Goal: Ask a question

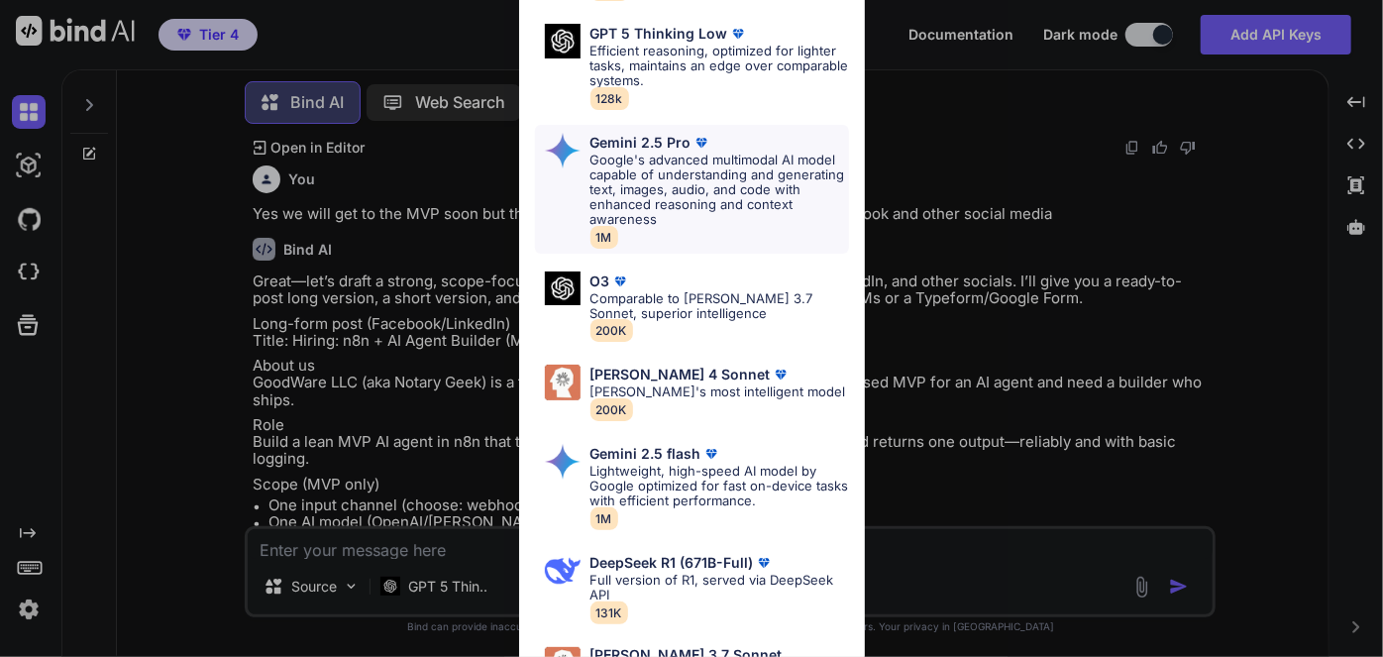
scroll to position [306, 0]
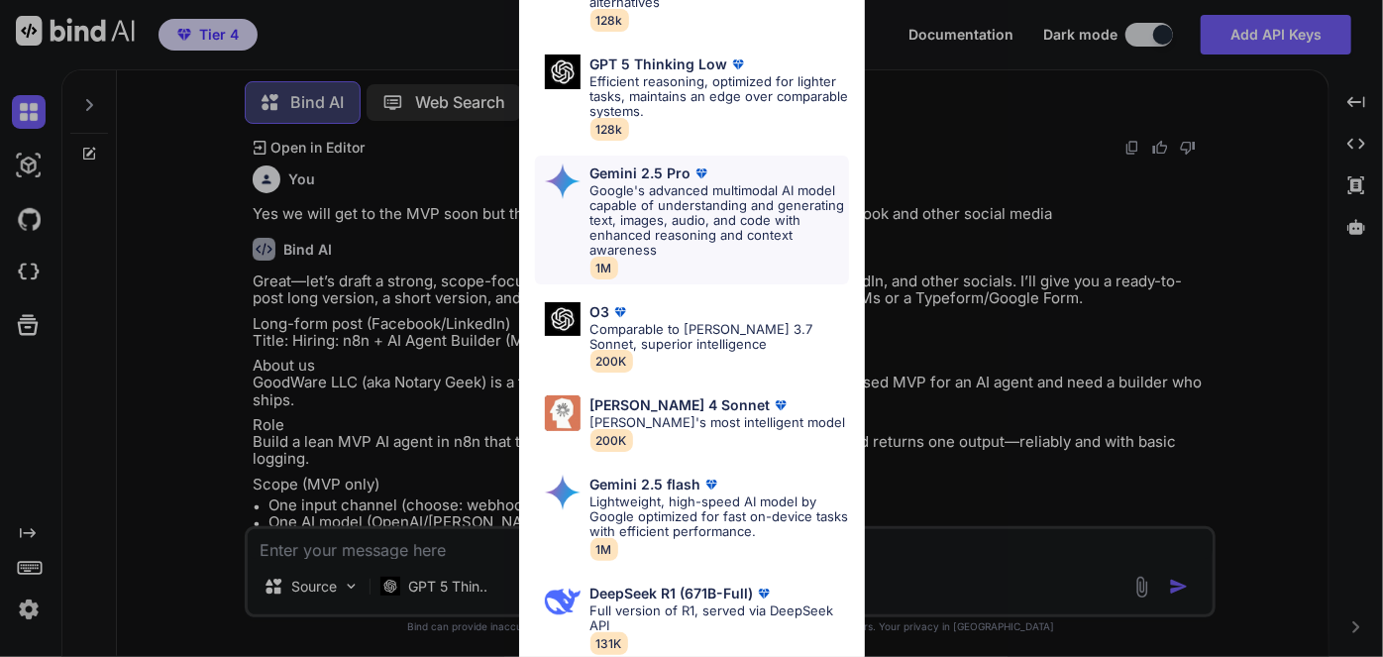
click at [674, 220] on p "Google's advanced multimodal AI model capable of understanding and generating t…" at bounding box center [719, 220] width 259 height 74
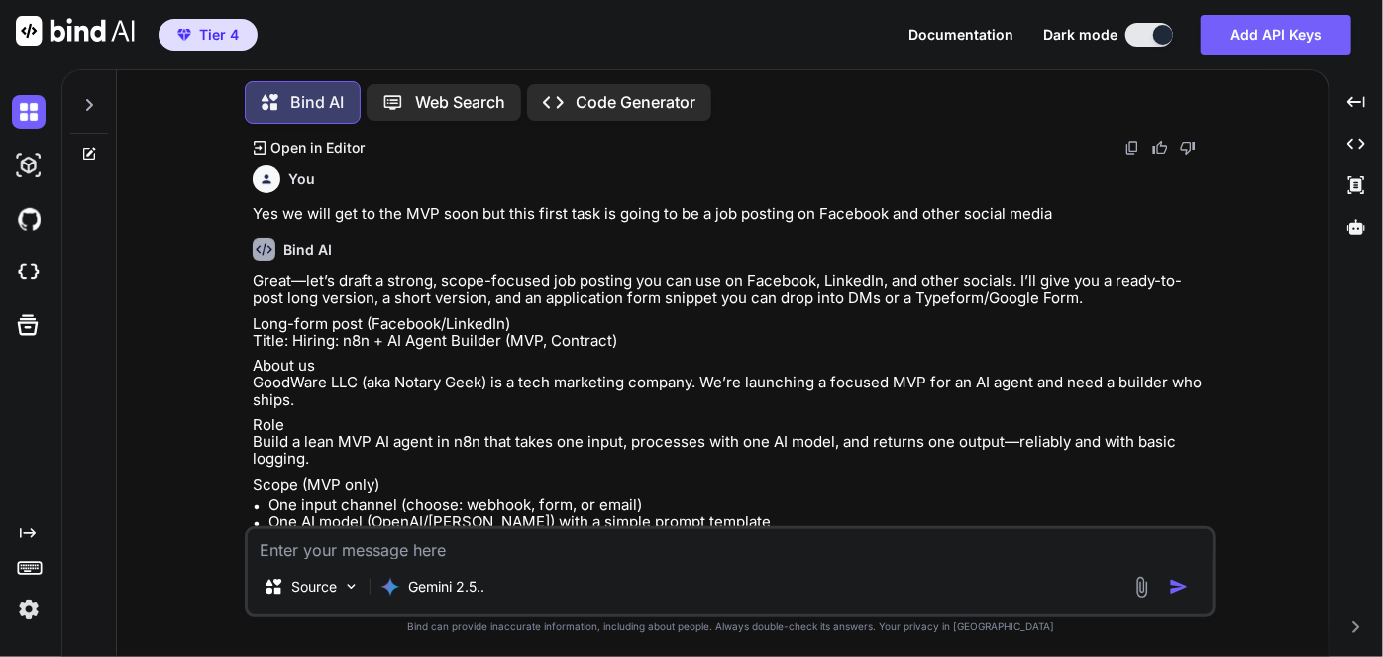
click at [480, 556] on textarea at bounding box center [730, 544] width 965 height 30
click at [86, 109] on div at bounding box center [89, 99] width 38 height 68
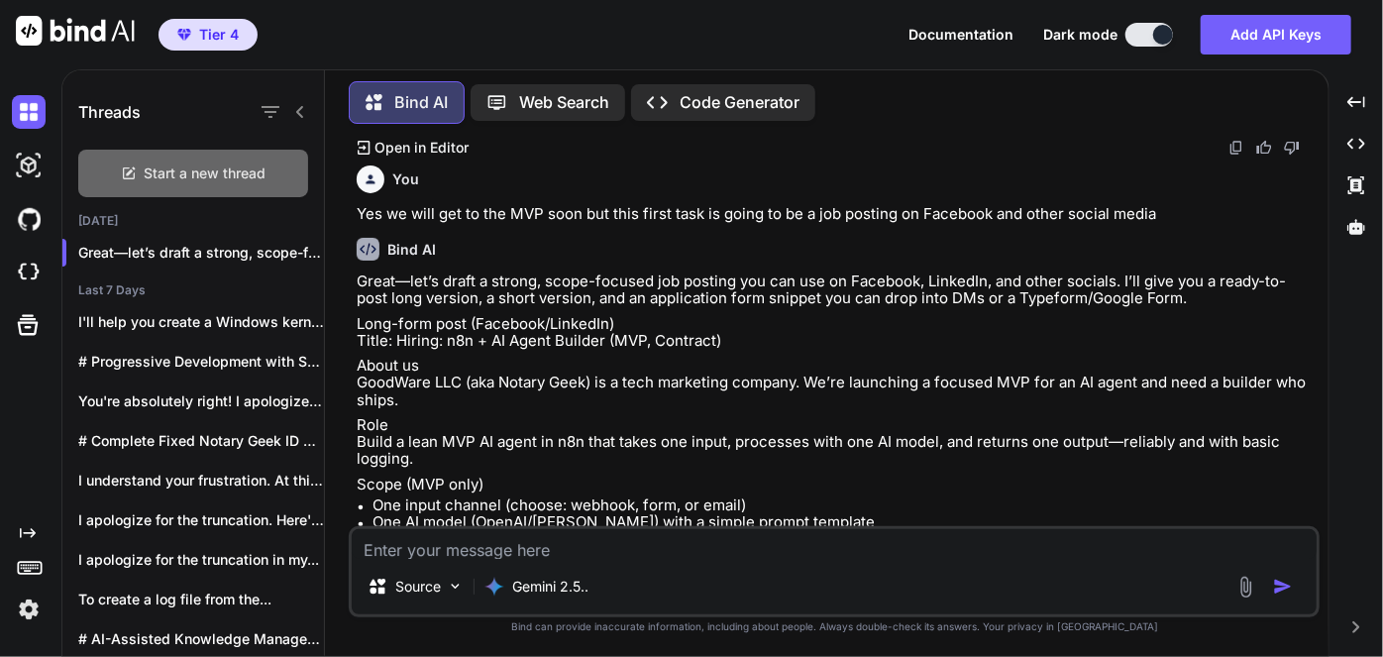
click at [175, 173] on span "Start a new thread" at bounding box center [206, 173] width 122 height 20
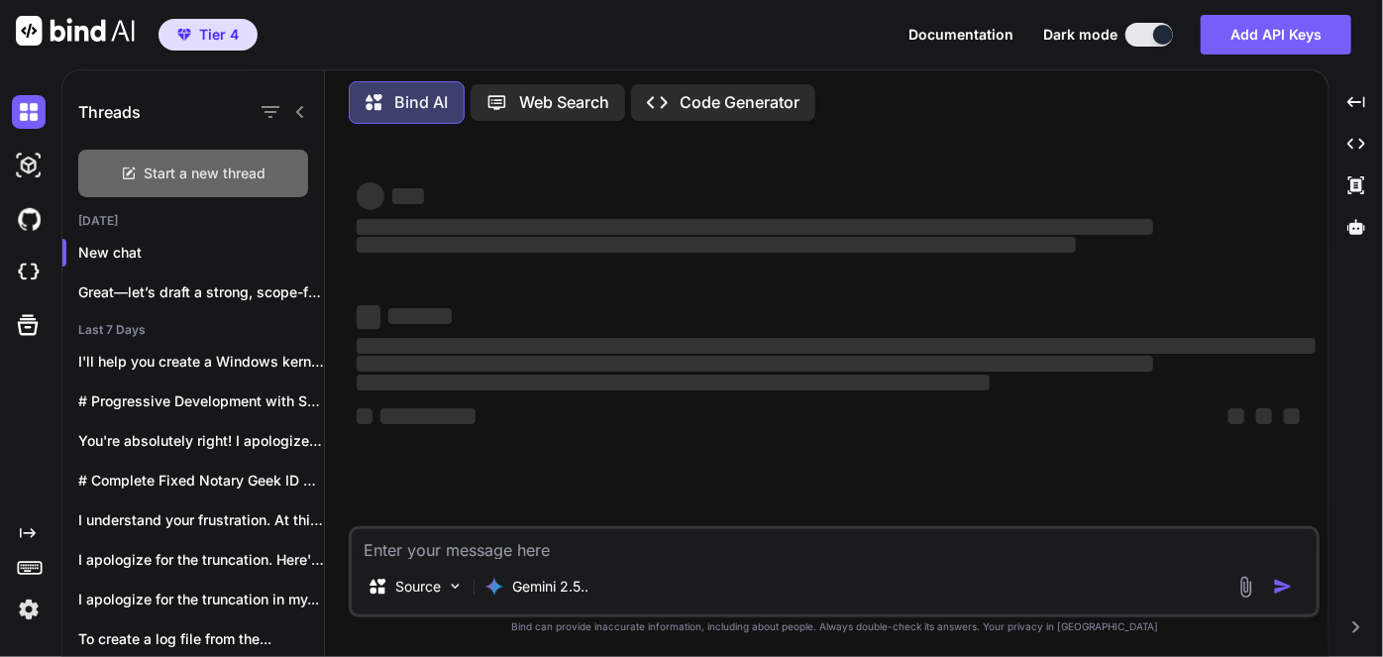
scroll to position [0, 0]
type textarea "x"
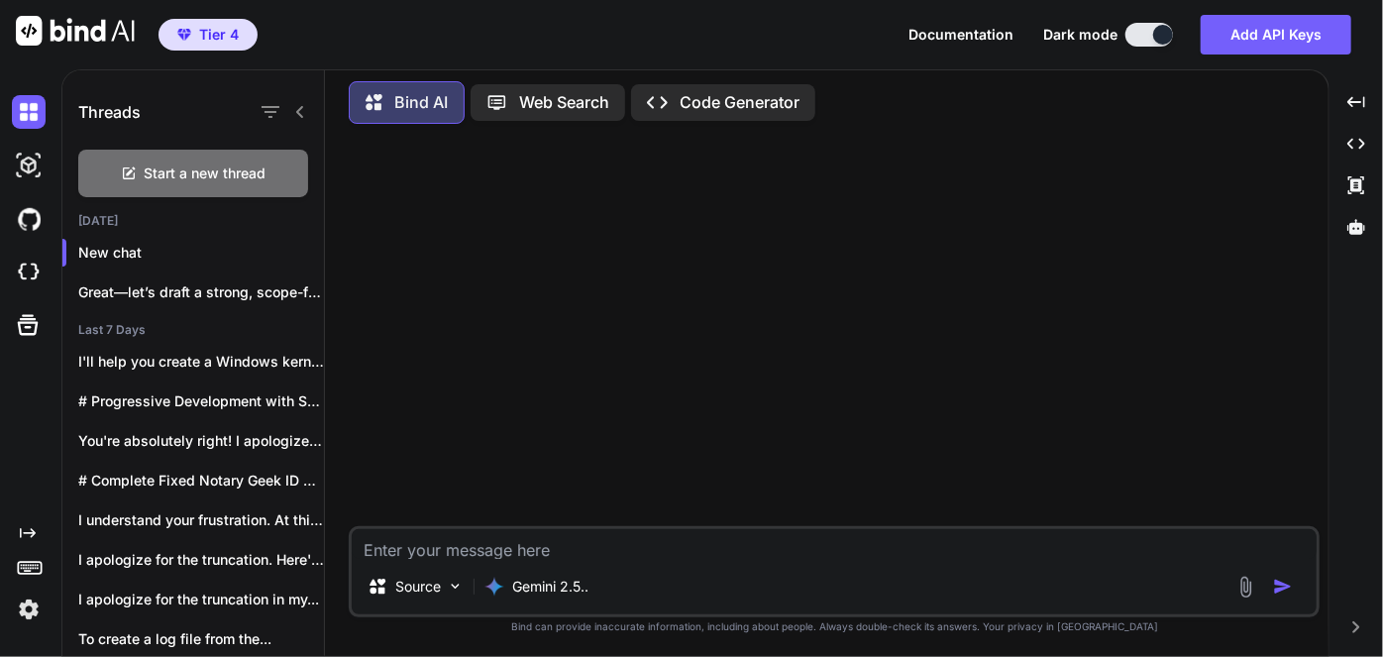
click at [428, 545] on textarea at bounding box center [834, 544] width 965 height 30
type textarea "C"
type textarea "x"
type textarea "Ca"
type textarea "x"
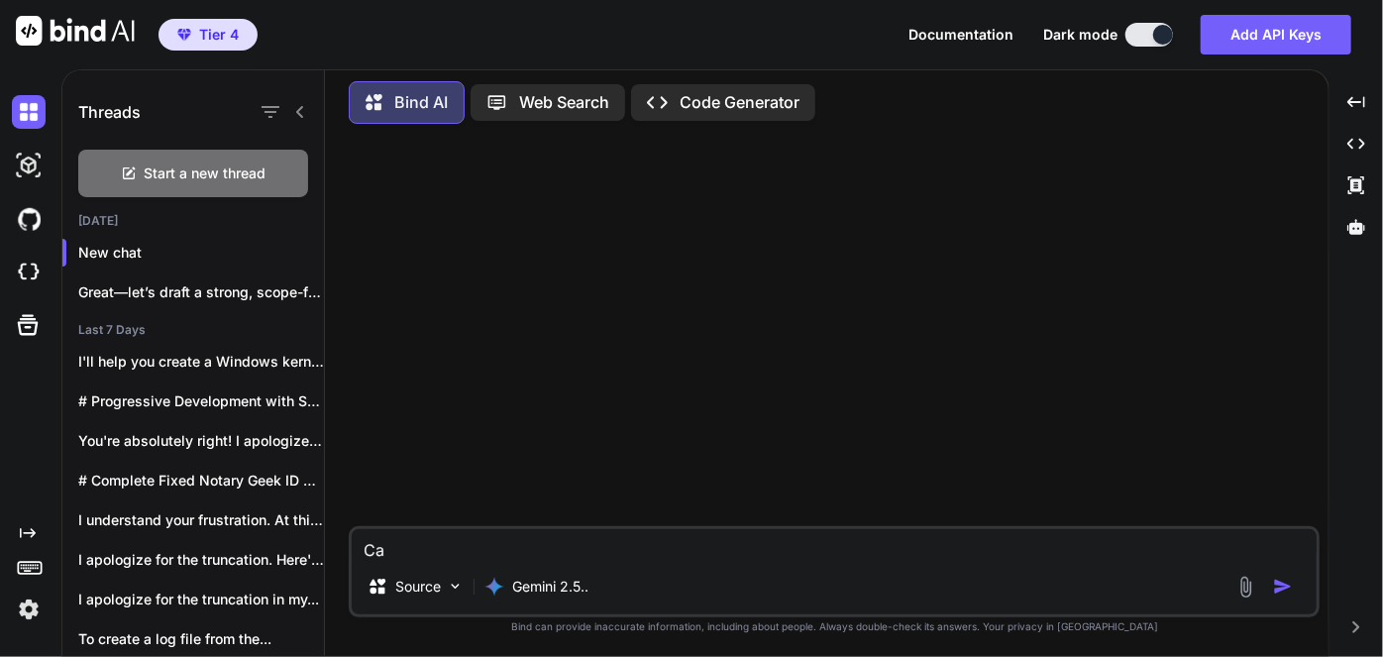
type textarea "Can"
type textarea "x"
type textarea "Can"
type textarea "x"
type textarea "Can y"
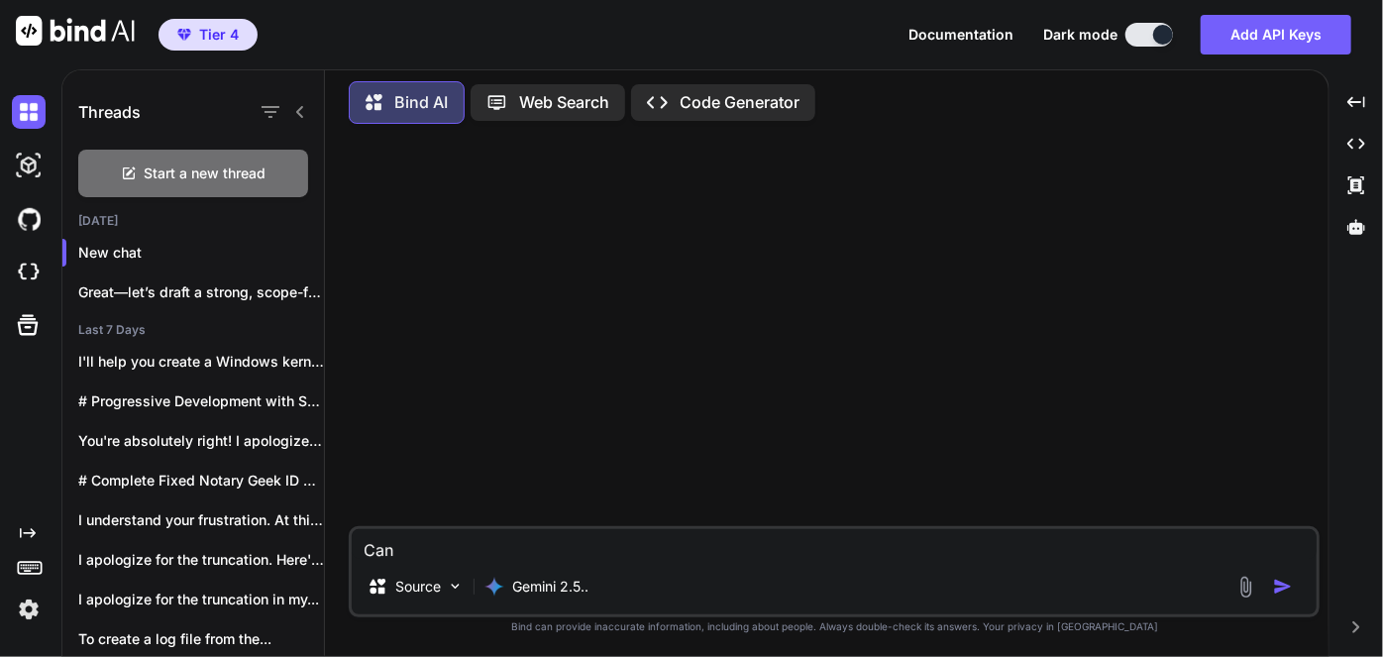
type textarea "x"
type textarea "Can yo"
type textarea "x"
type textarea "Can you"
type textarea "x"
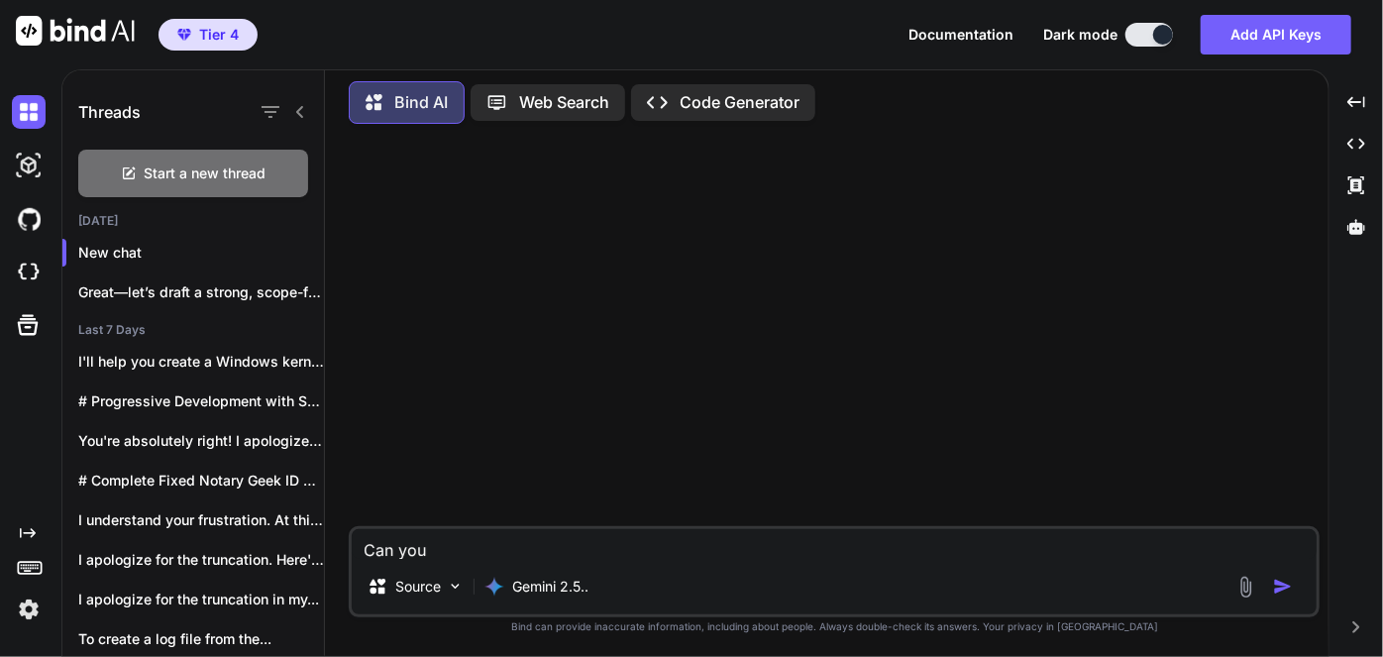
type textarea "Can you"
type textarea "x"
type textarea "Can you t"
type textarea "x"
type textarea "Can you te"
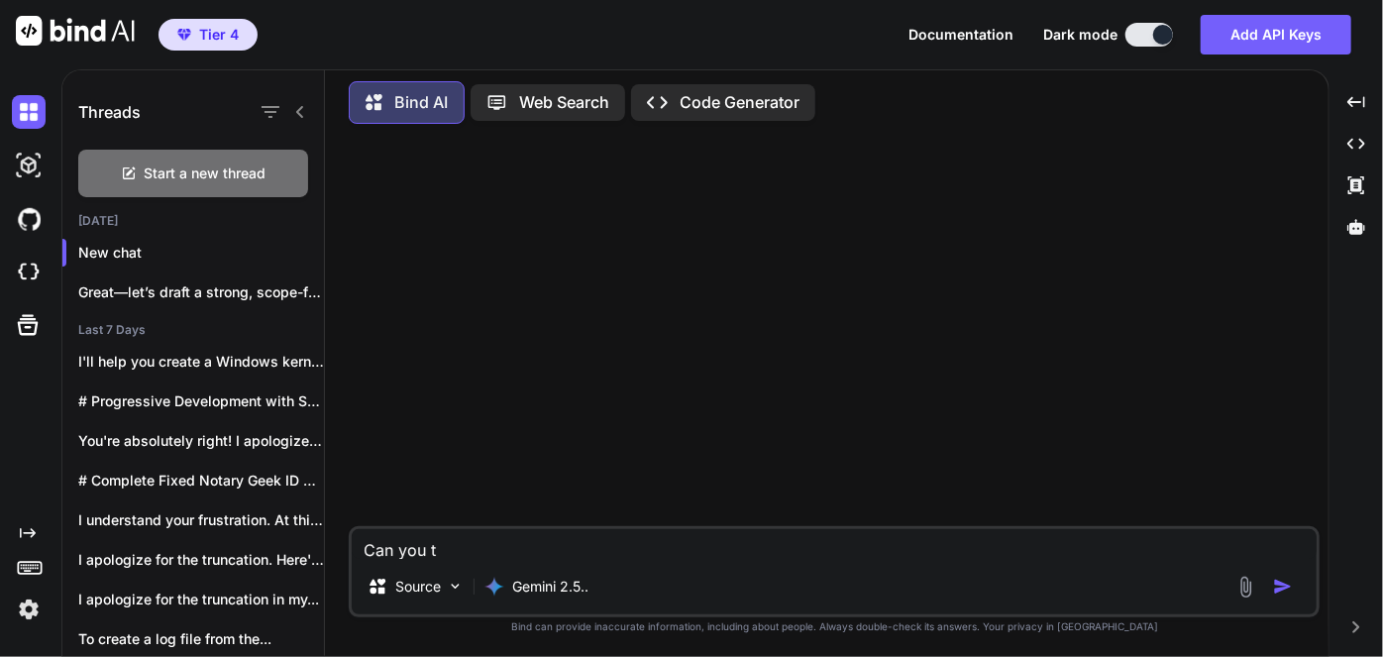
type textarea "x"
type textarea "Can you tel"
type textarea "x"
type textarea "Can you tell"
type textarea "x"
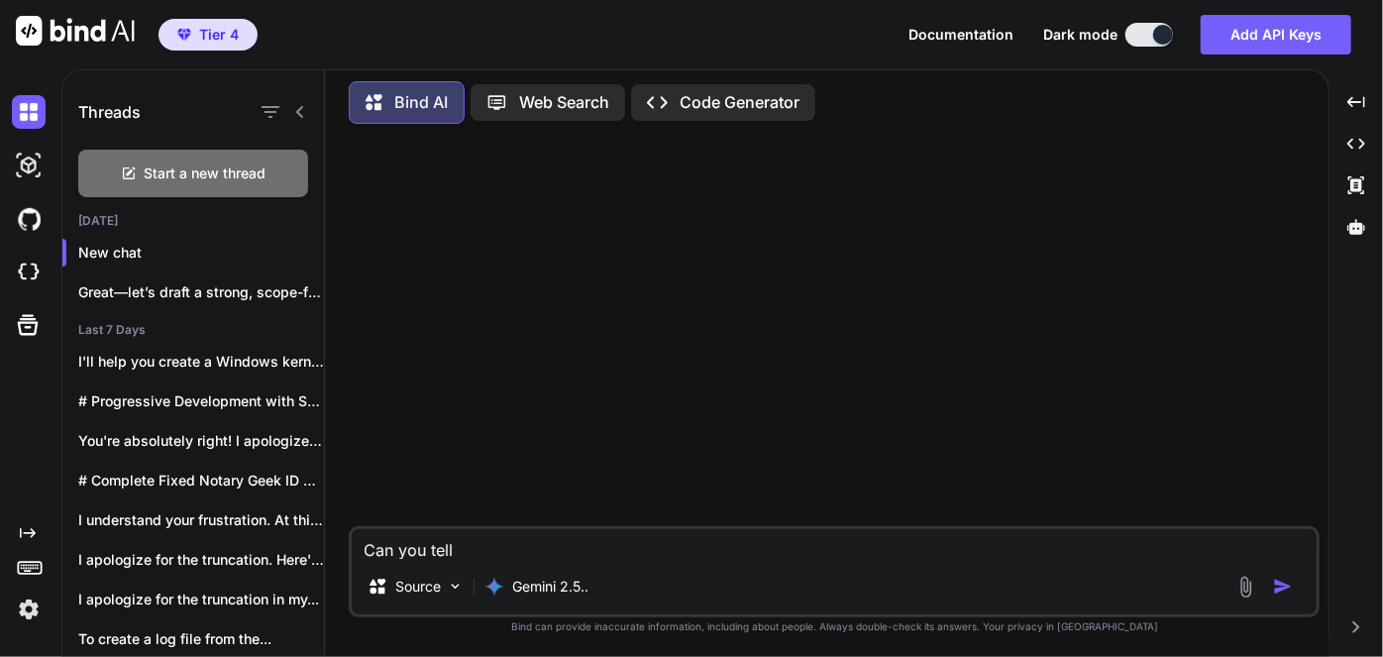
type textarea "Can you tell"
type textarea "x"
type textarea "Can you tell m"
type textarea "x"
type textarea "Can you tell me"
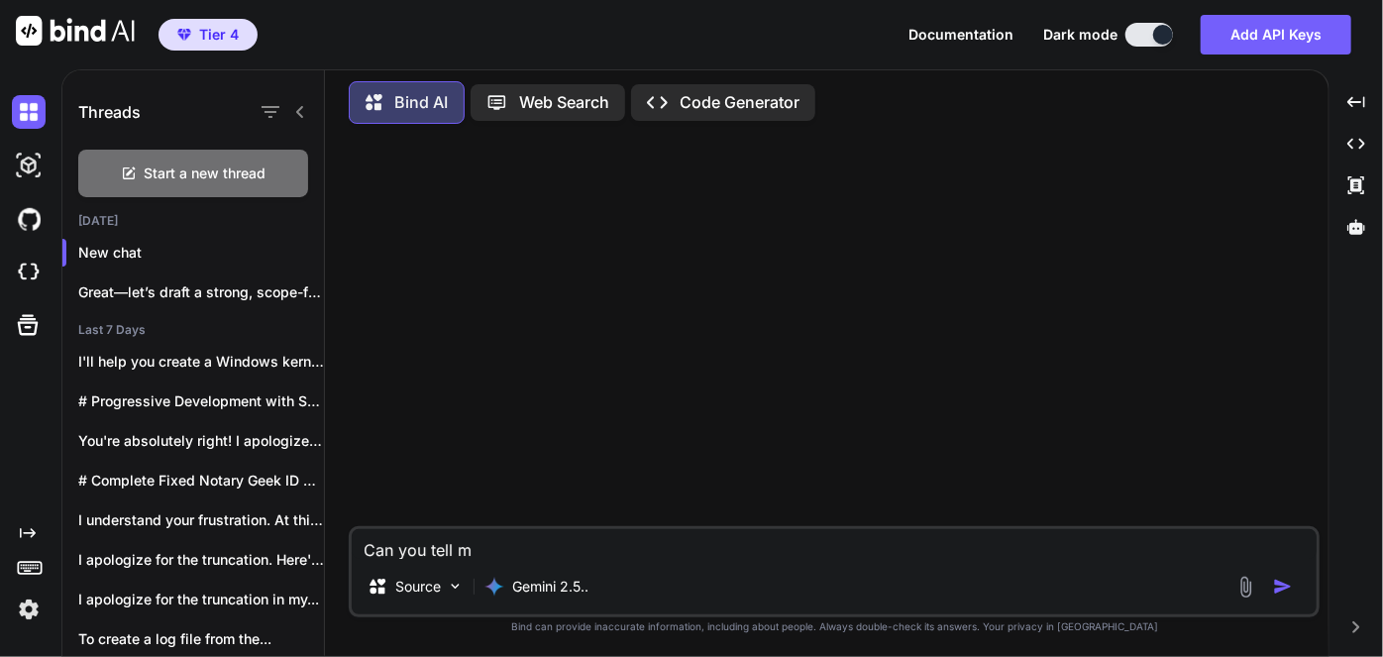
type textarea "x"
type textarea "Can you tell me"
type textarea "x"
type textarea "Can you tell me w"
type textarea "x"
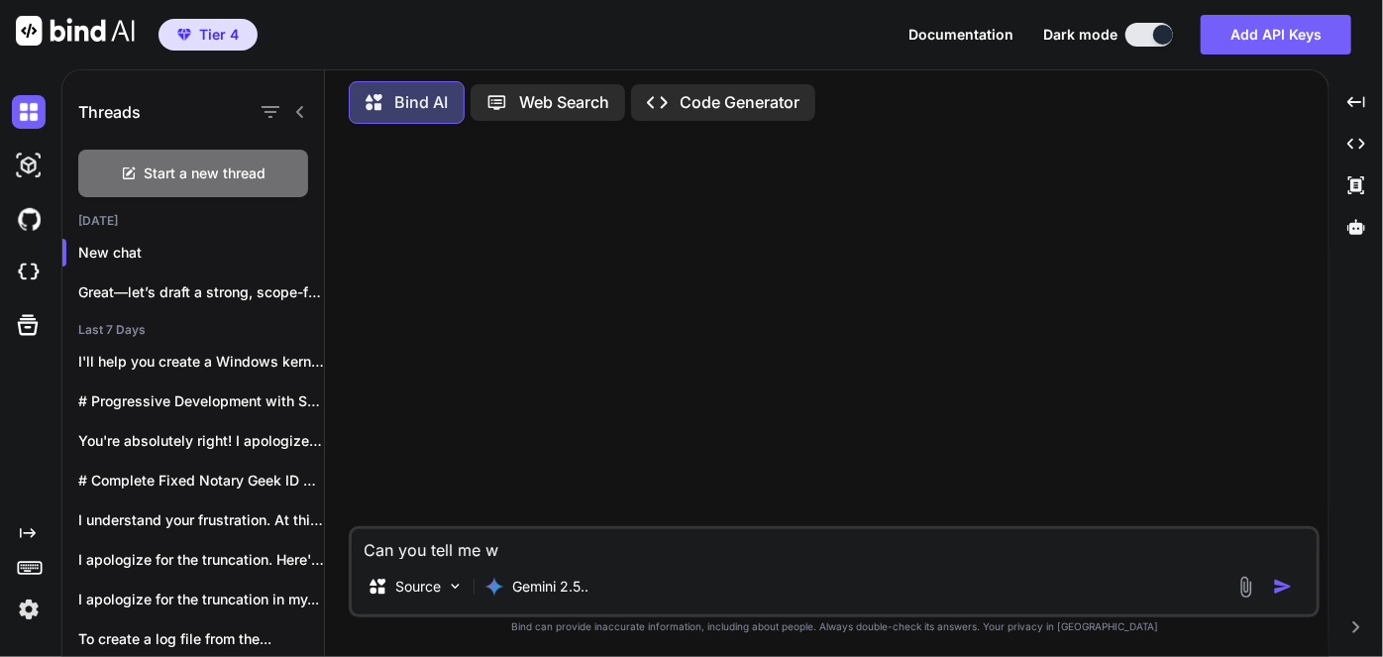
type textarea "Can you tell me wh"
type textarea "x"
type textarea "Can you tell me why"
type textarea "x"
type textarea "Can you tell me why"
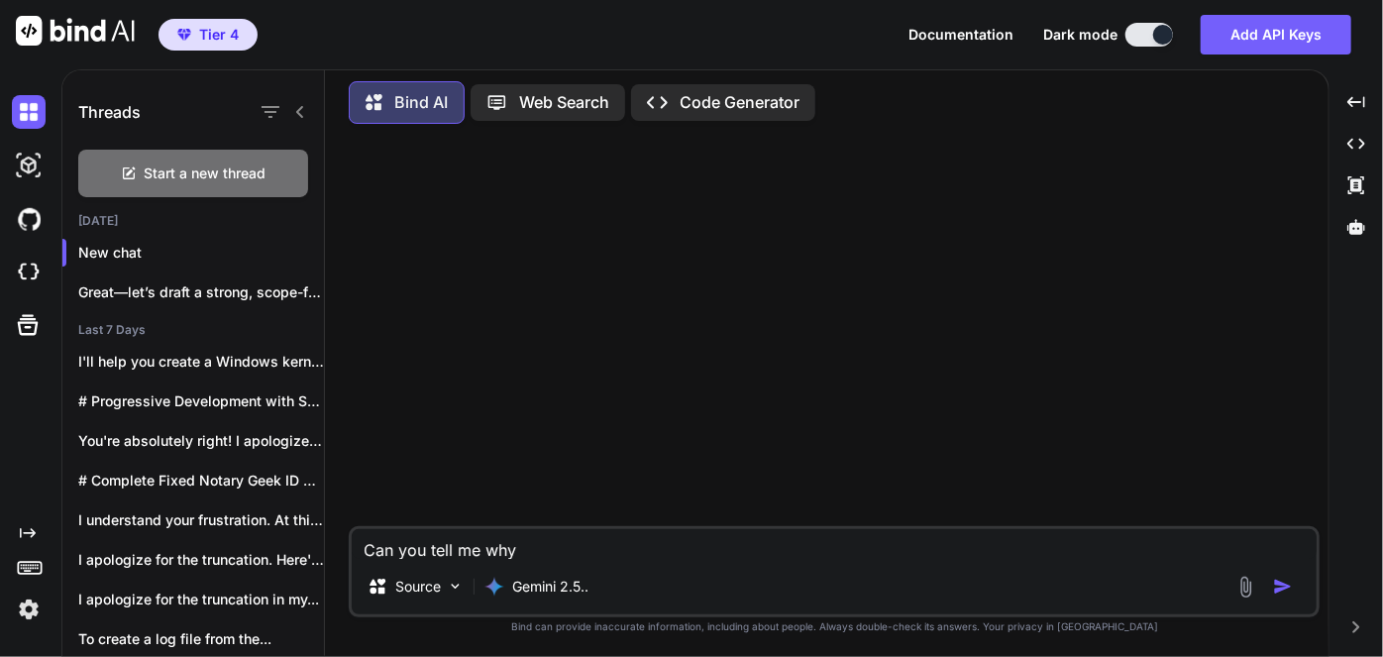
type textarea "x"
type textarea "Can you tell me why i"
type textarea "x"
type textarea "Can you tell me why it"
type textarea "x"
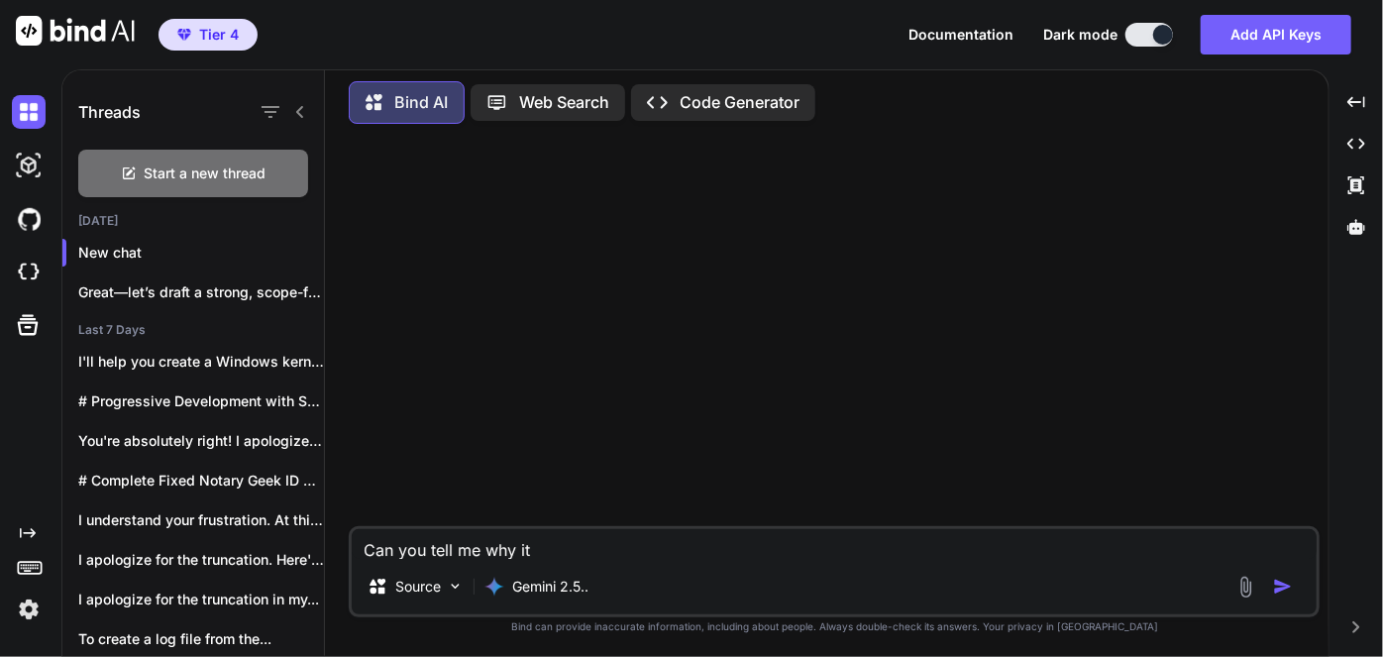
type textarea "Can you tell me why it"
type textarea "x"
type textarea "Can you tell me why it w"
type textarea "x"
type textarea "Can you tell me why it wa"
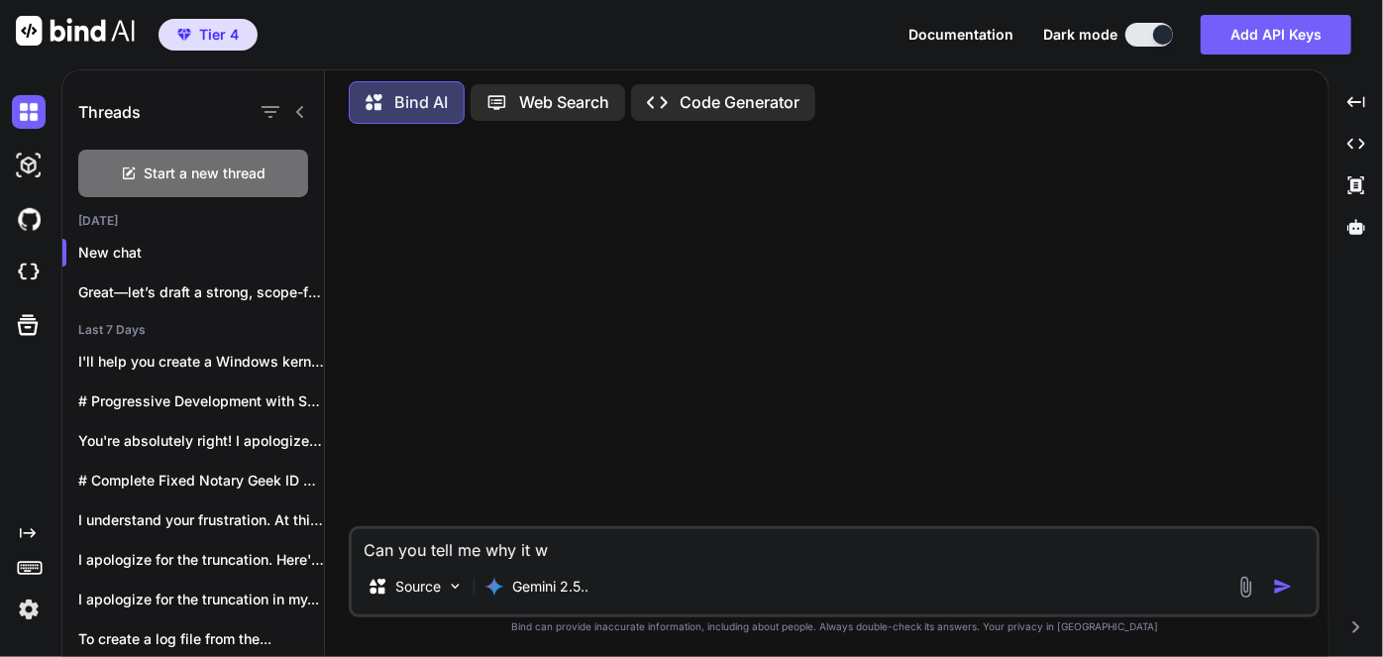
type textarea "x"
type textarea "Can you tell me why it was"
type textarea "x"
type textarea "Can you tell me why it was"
type textarea "x"
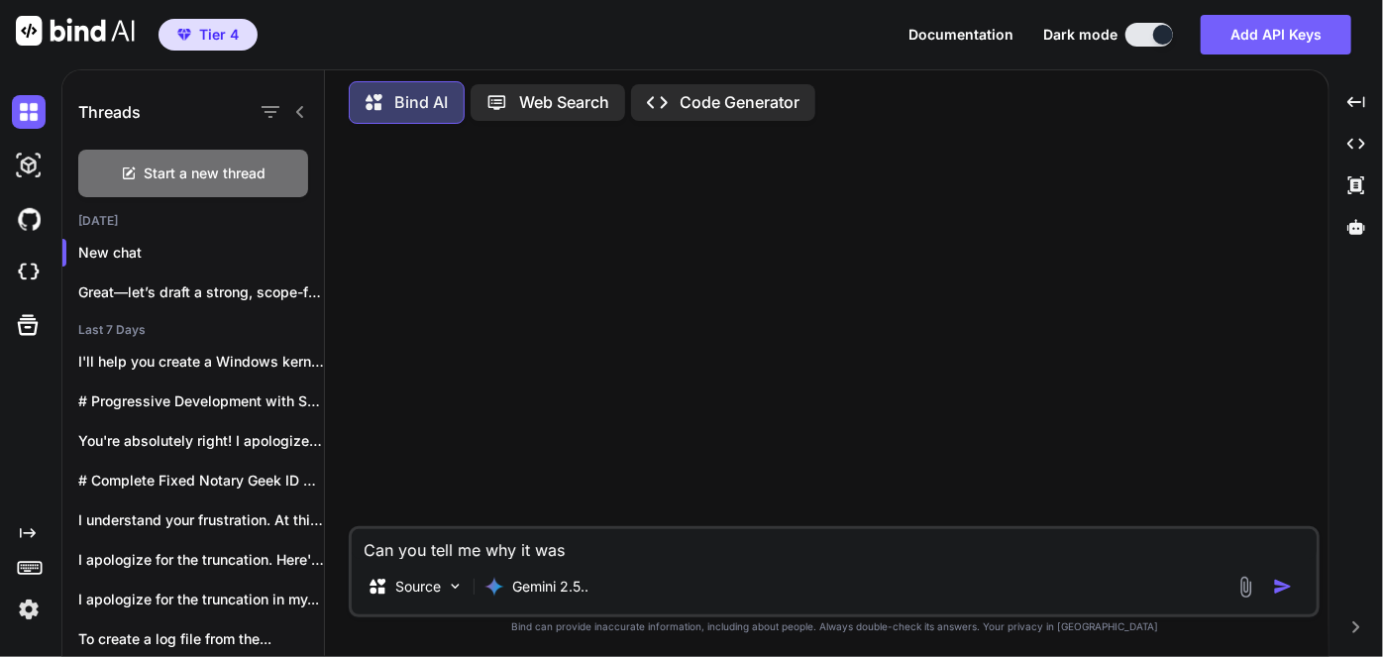
type textarea "Can you tell me why it was r"
type textarea "x"
type textarea "Can you tell me why it was re"
type textarea "x"
type textarea "Can you tell me why it was rej"
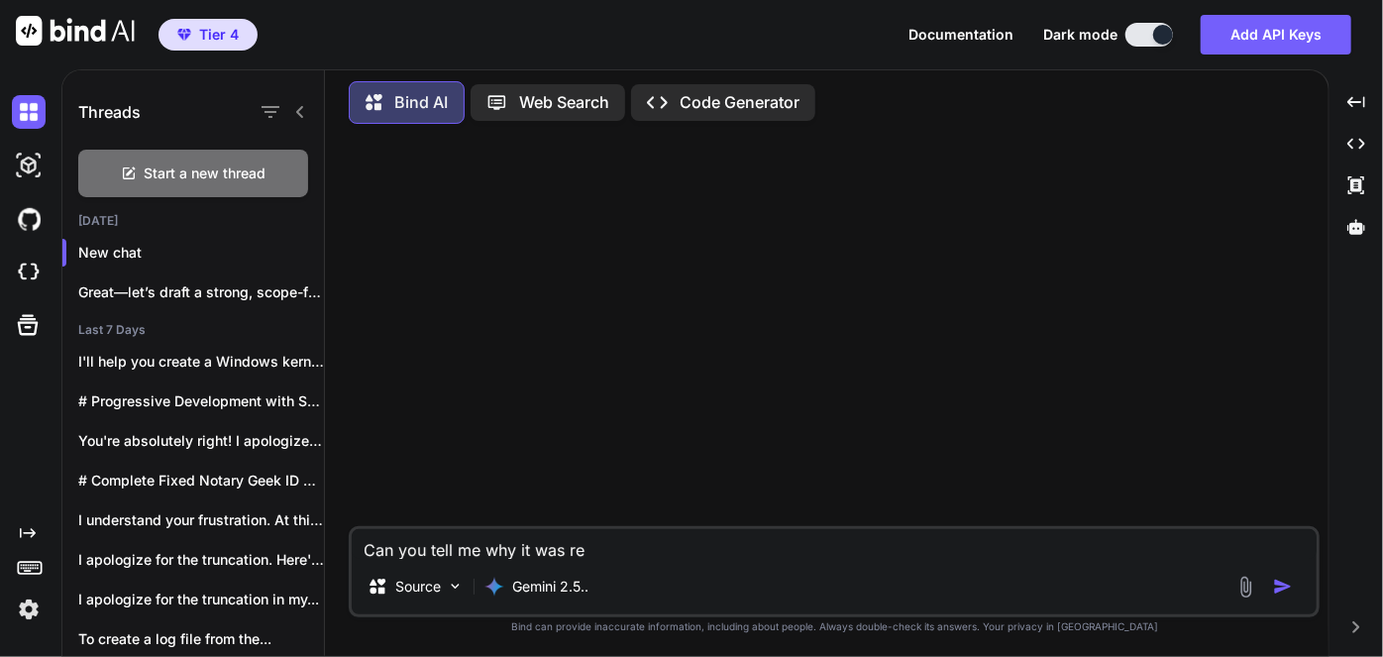
type textarea "x"
type textarea "Can you tell me why it was reje"
type textarea "x"
type textarea "Can you tell me why it was rejee"
type textarea "x"
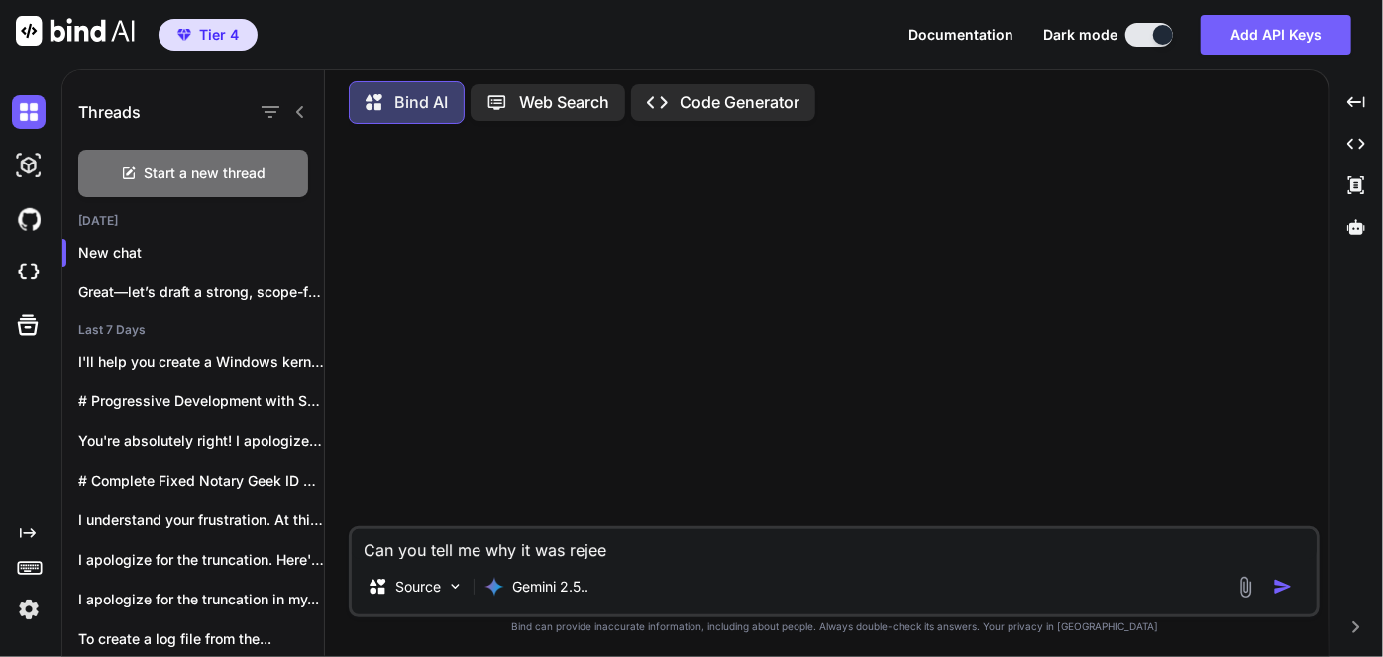
type textarea "Can you tell me why it was rejeec"
type textarea "x"
type textarea "Can you tell me why it was rejeect"
type textarea "x"
type textarea "Can you tell me why it was rejeecte"
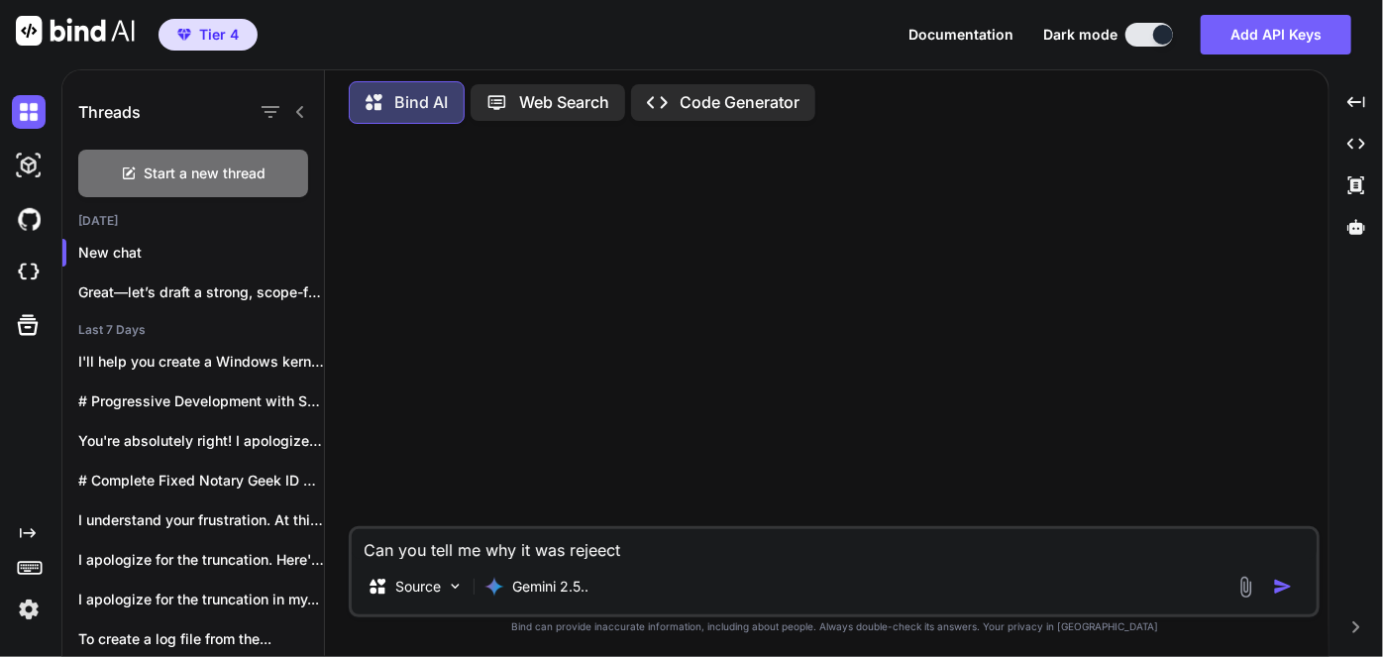
type textarea "x"
type textarea "Can you tell me why it was rejeected"
type textarea "x"
type textarea "Can you tell me why it was rejeected"
type textarea "x"
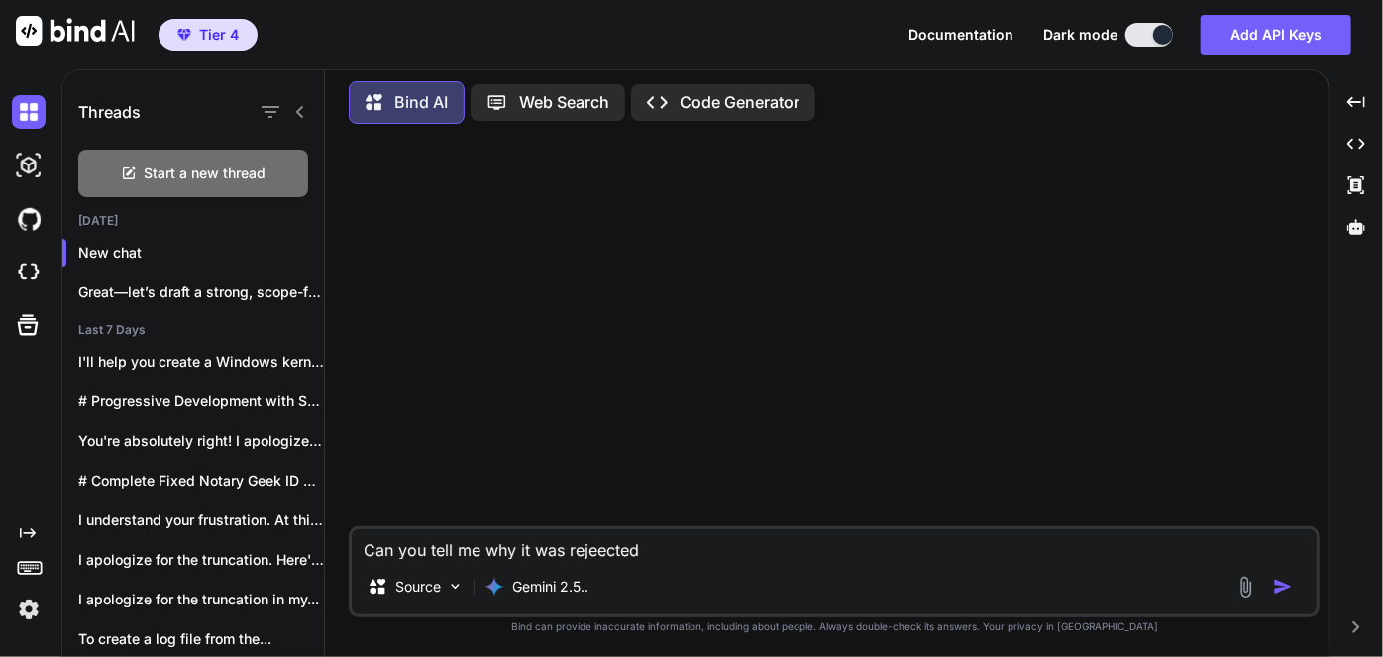
type textarea "Can you tell me why it was rejeected ""
type textarea "x"
paste textarea "Lore ipsumdo si ametc.adipiscinge@sed.do eiusmo't in utlaboree. Dolorema al eni…"
type textarea "Lor ips dolo si ame co adi elitseddo " Eius tempori ut labor.etdoloremag@ali.en…"
type textarea "x"
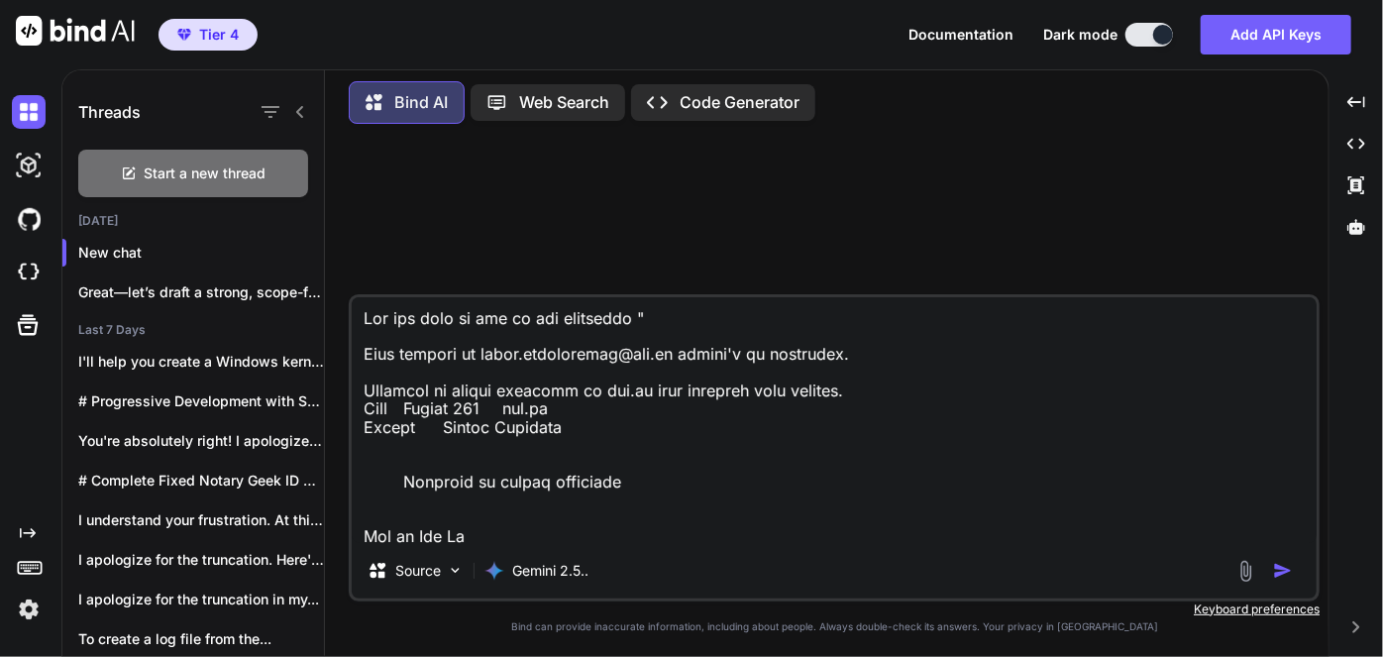
scroll to position [3994, 0]
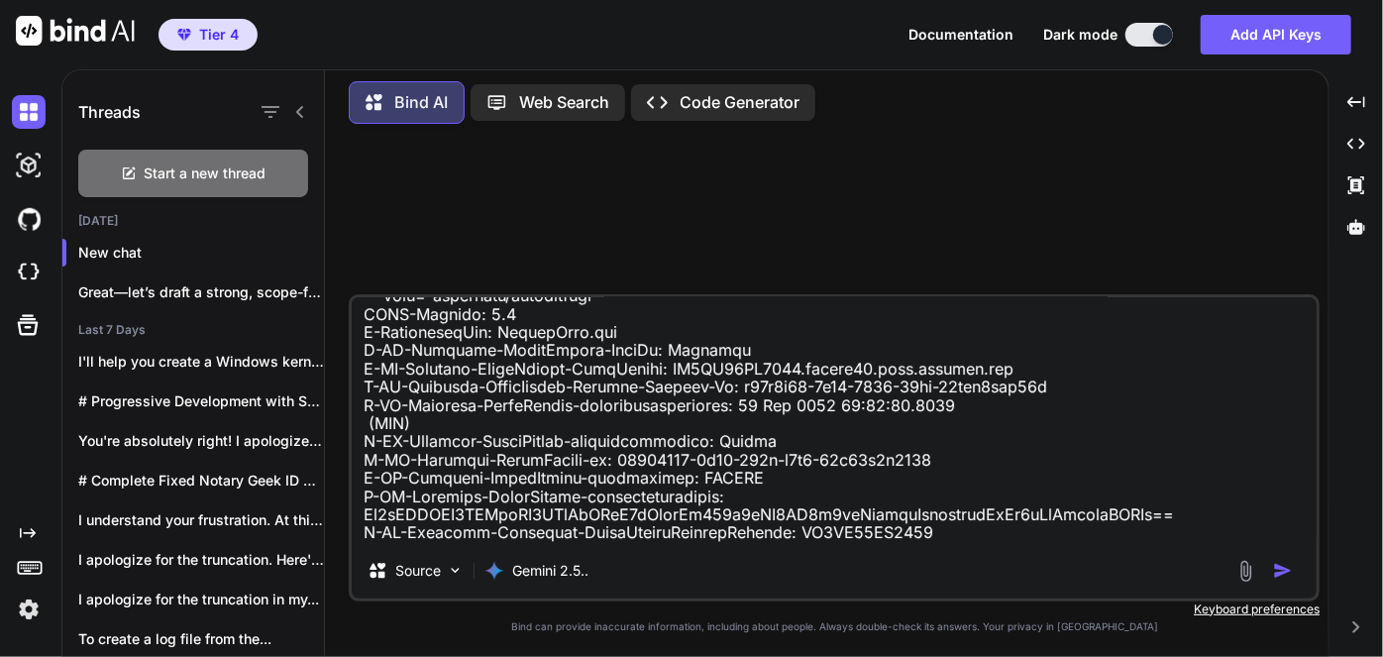
type textarea "Lor ips dolo si ame co adi elitseddo " Eius tempori ut labor.etdoloremag@ali.en…"
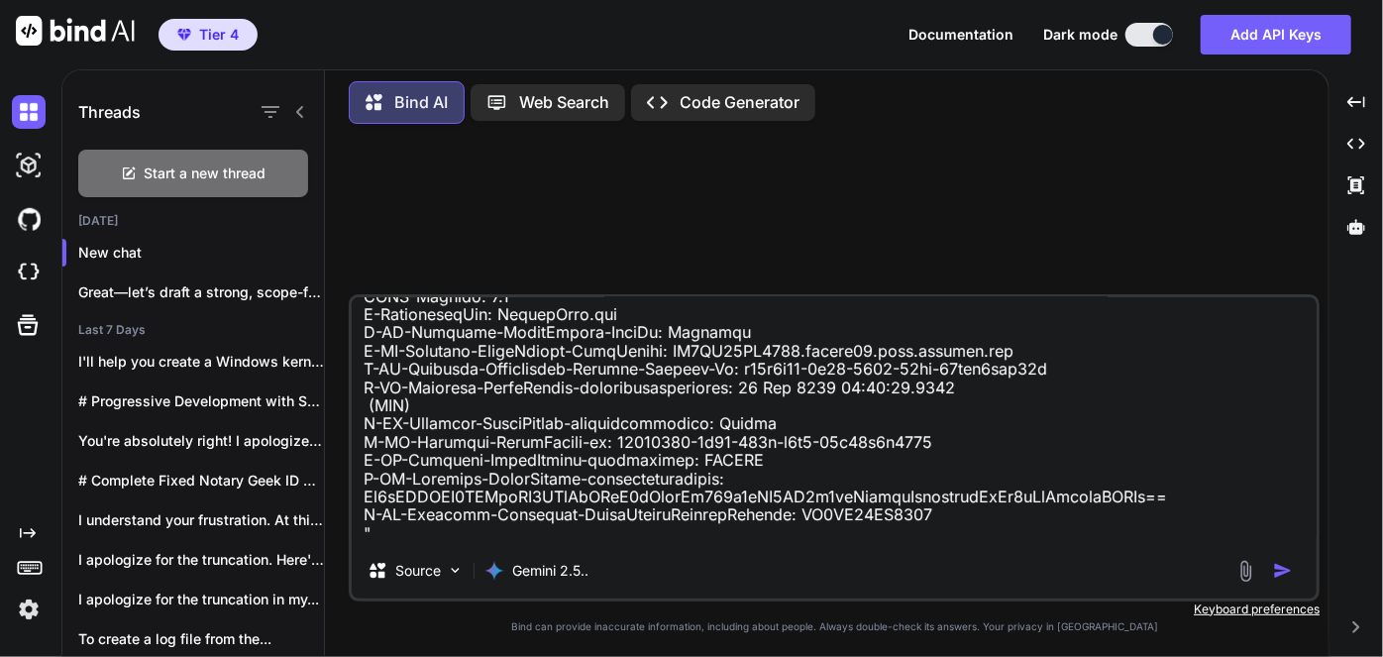
type textarea "x"
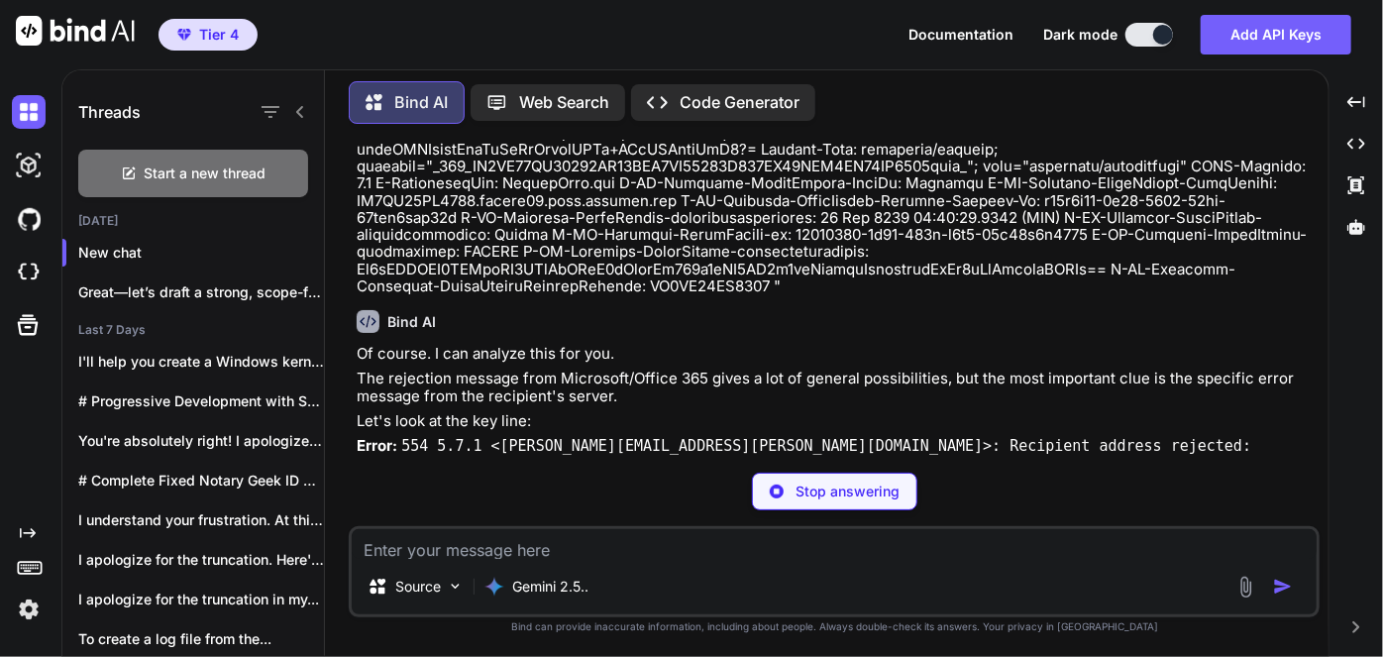
scroll to position [2335, 0]
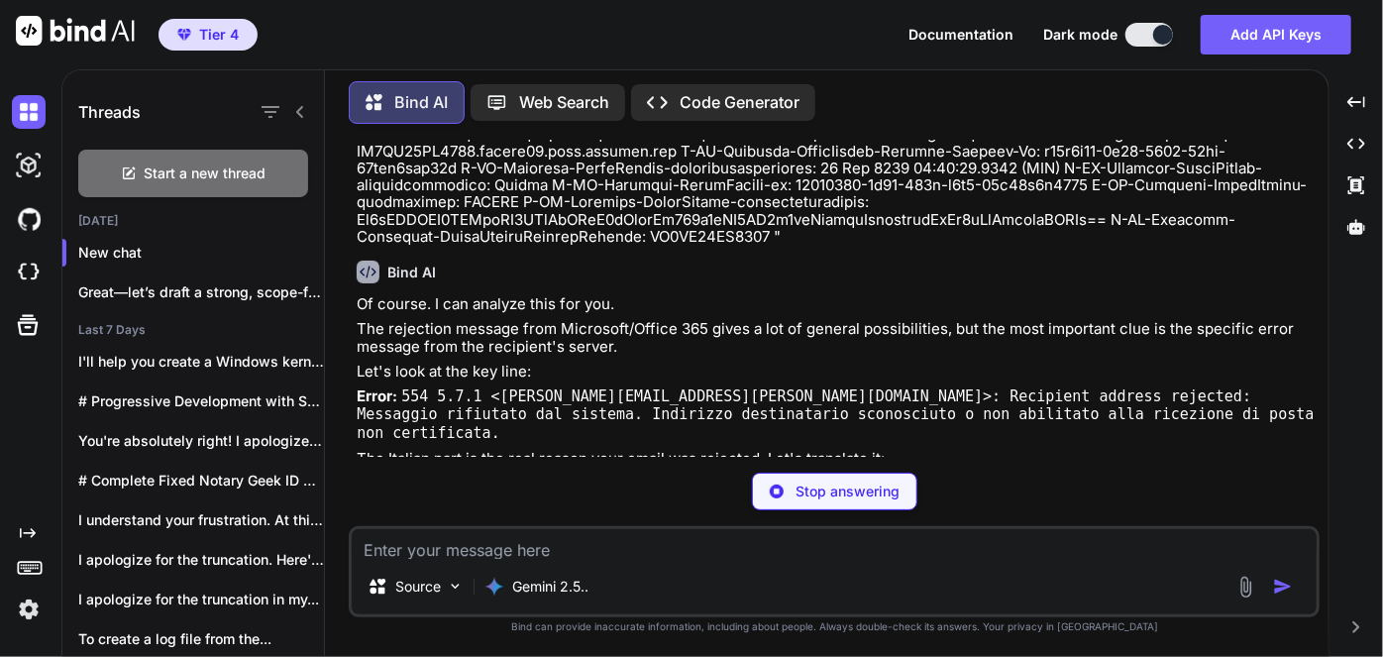
type textarea "x"
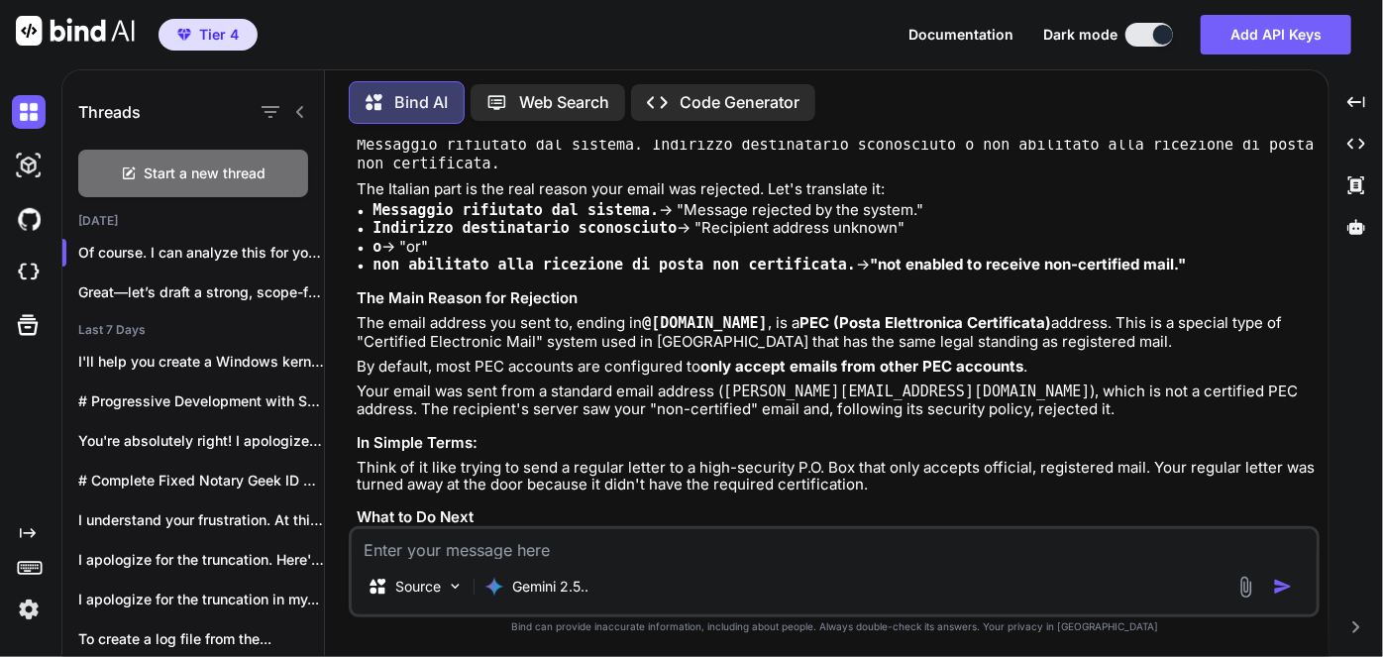
scroll to position [2838, 0]
